Goal: Check status: Check status

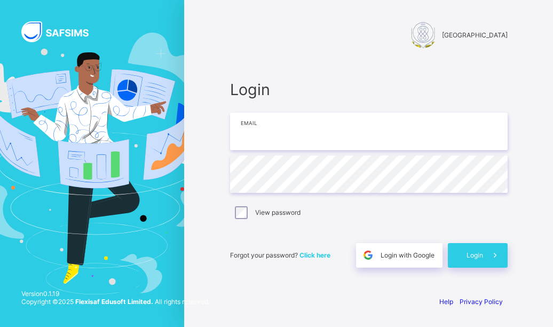
type input "**********"
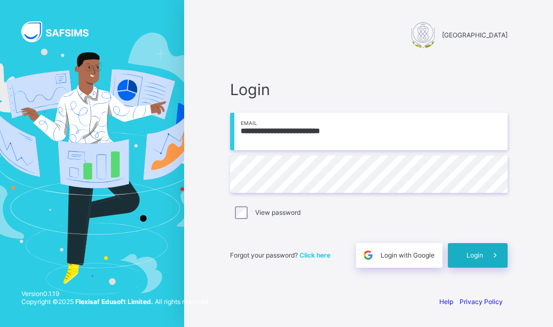
click at [478, 251] on span "Login" at bounding box center [475, 255] width 17 height 8
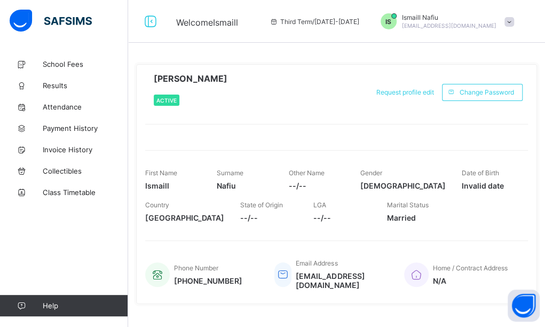
click at [353, 25] on div "Third Term / [DATE]-[DATE]" at bounding box center [314, 21] width 100 height 43
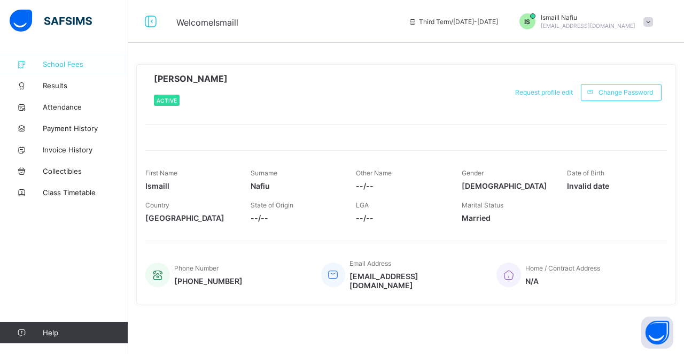
click at [64, 64] on span "School Fees" at bounding box center [85, 64] width 85 height 9
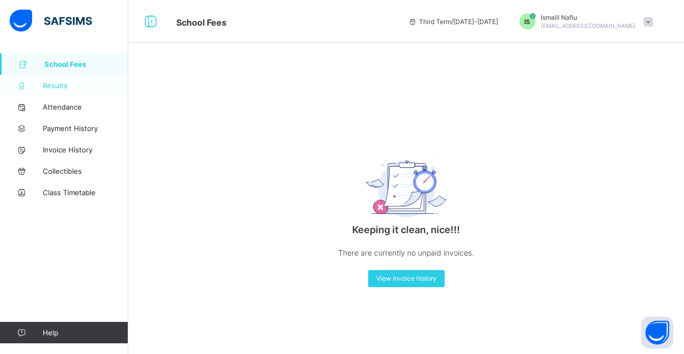
click at [51, 86] on span "Results" at bounding box center [85, 85] width 85 height 9
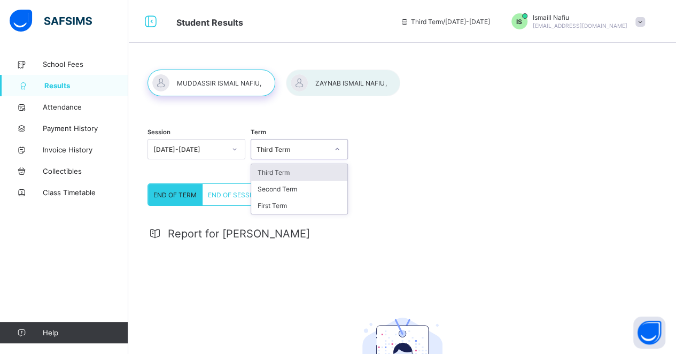
click at [298, 150] on div "Third Term" at bounding box center [292, 149] width 72 height 8
click at [274, 184] on div "Second Term" at bounding box center [299, 189] width 97 height 17
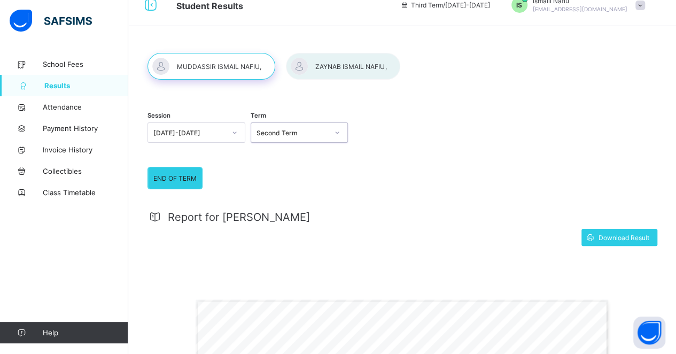
scroll to position [1, 0]
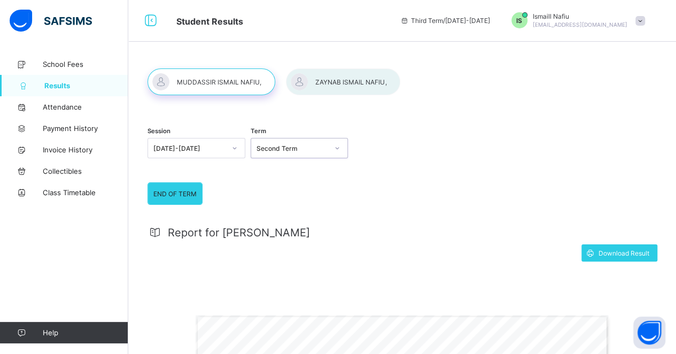
click at [328, 79] on div at bounding box center [343, 81] width 114 height 27
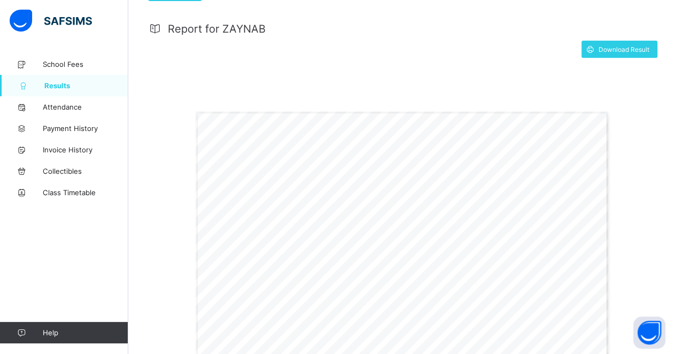
scroll to position [260, 0]
